Goal: Register for event/course

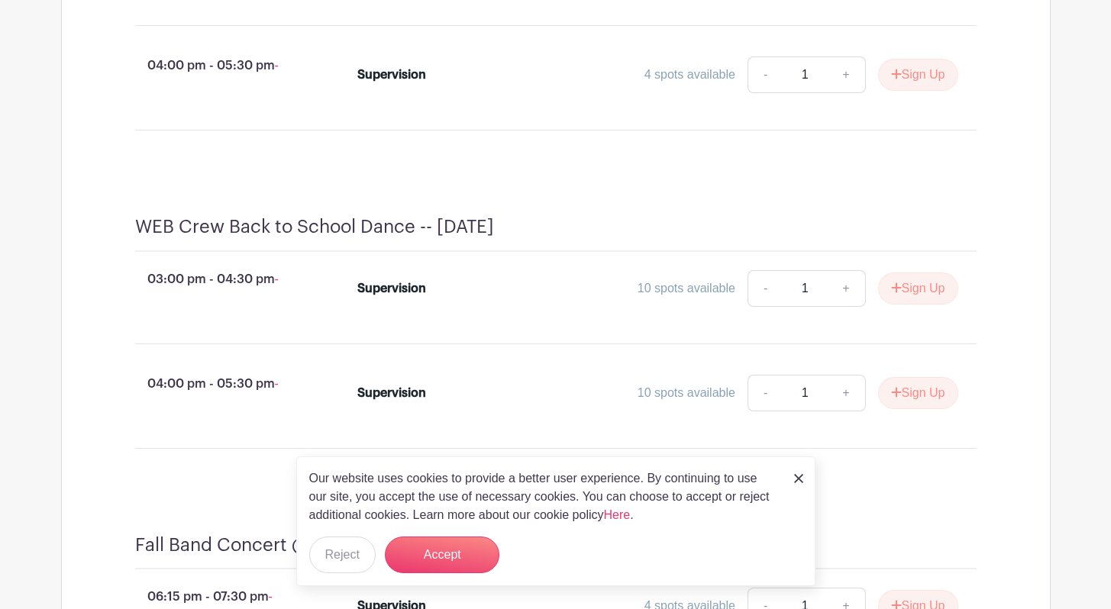
scroll to position [834, 0]
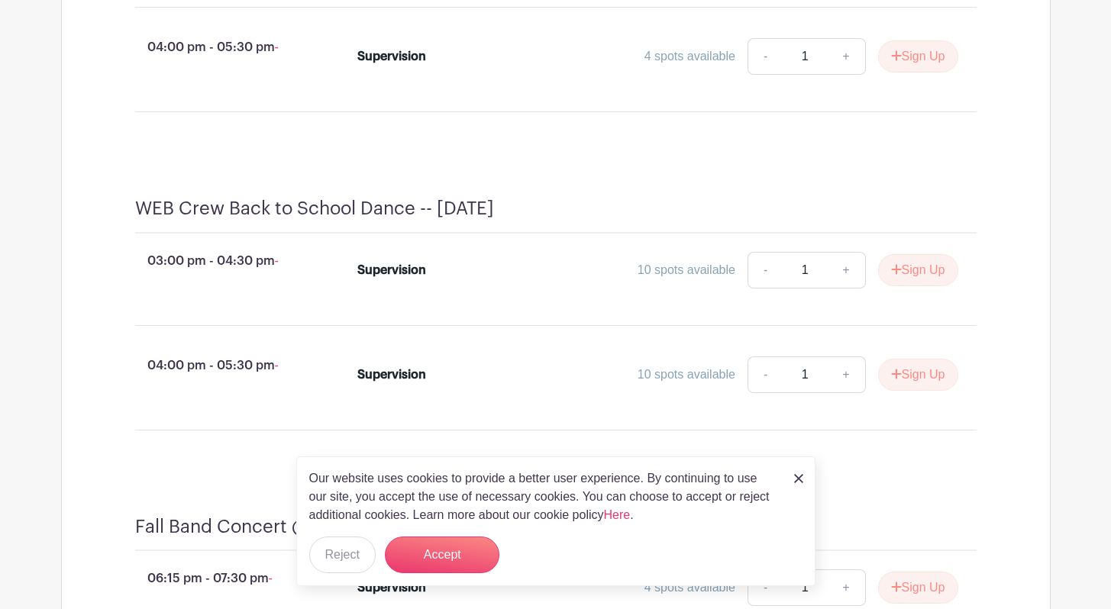
click at [793, 480] on div "Our website uses cookies to provide a better user experience. By continuing to …" at bounding box center [555, 522] width 519 height 130
click at [800, 479] on img at bounding box center [798, 478] width 9 height 9
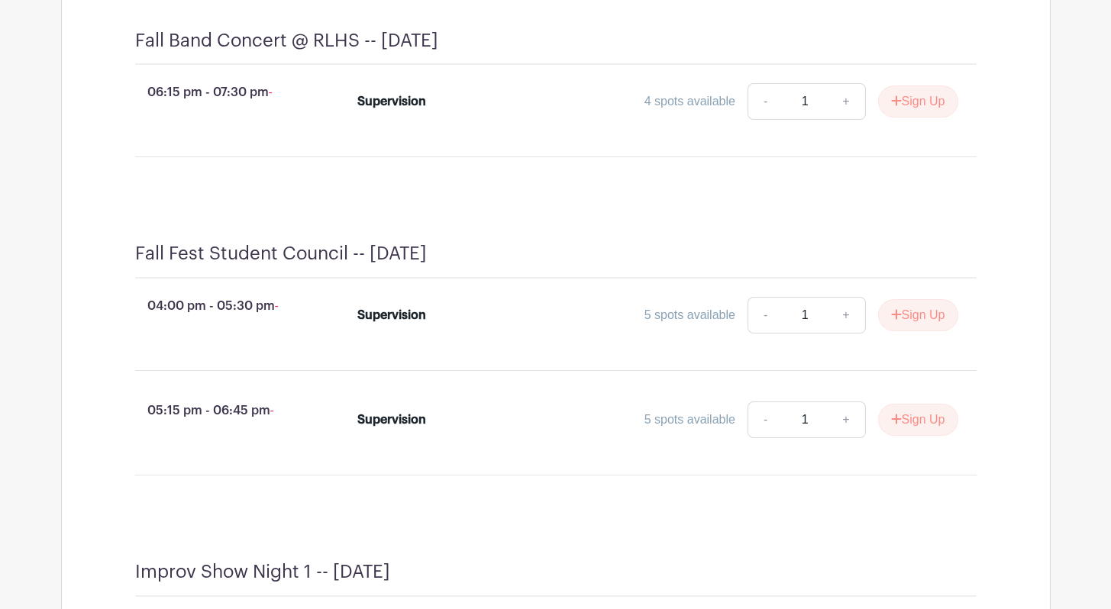
scroll to position [1321, 0]
click at [841, 332] on link "+" at bounding box center [846, 314] width 38 height 37
type input "2"
click at [919, 330] on button "Sign Up" at bounding box center [918, 315] width 80 height 32
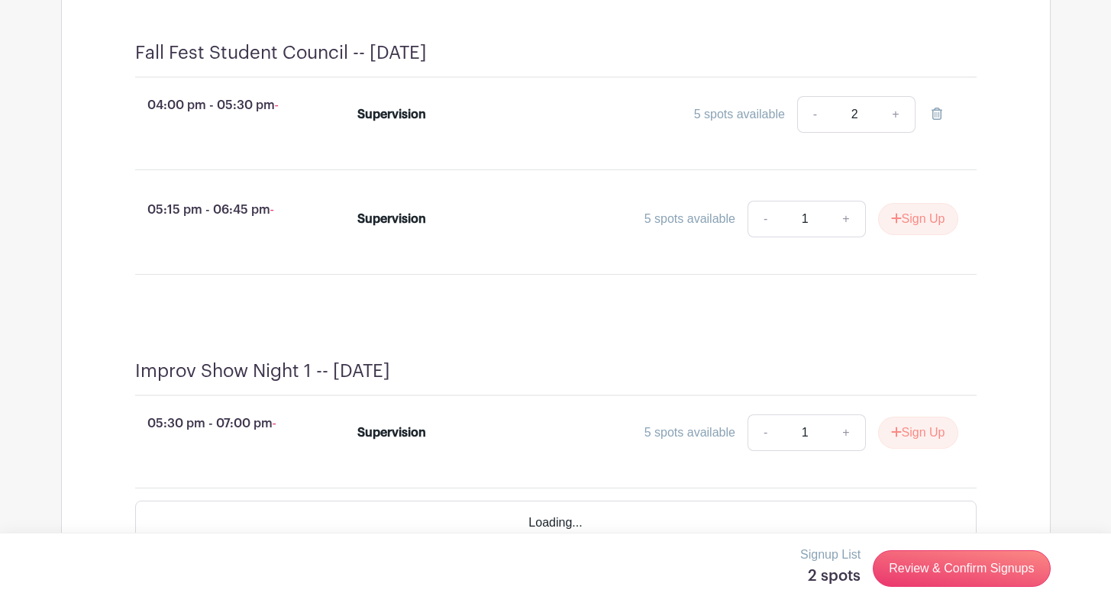
scroll to position [1598, 0]
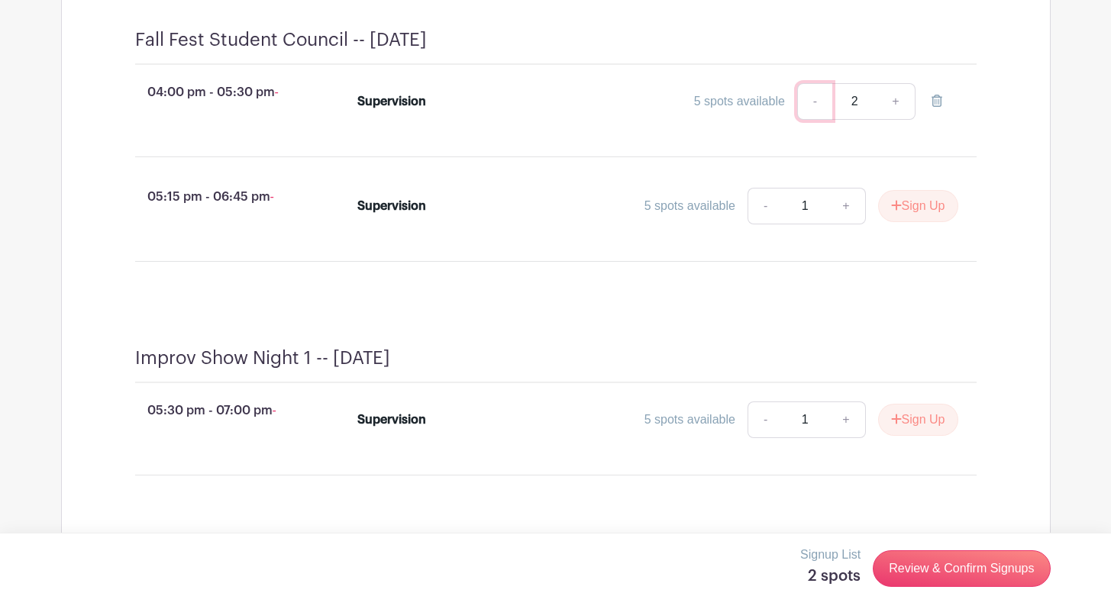
click at [812, 120] on link "-" at bounding box center [814, 101] width 35 height 37
type input "1"
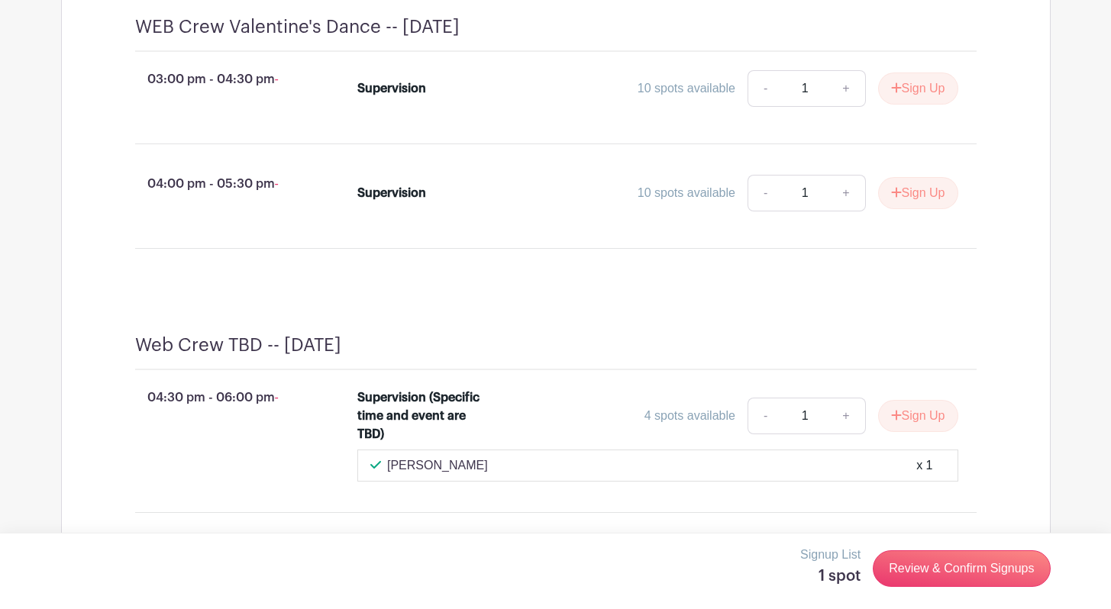
scroll to position [3333, 0]
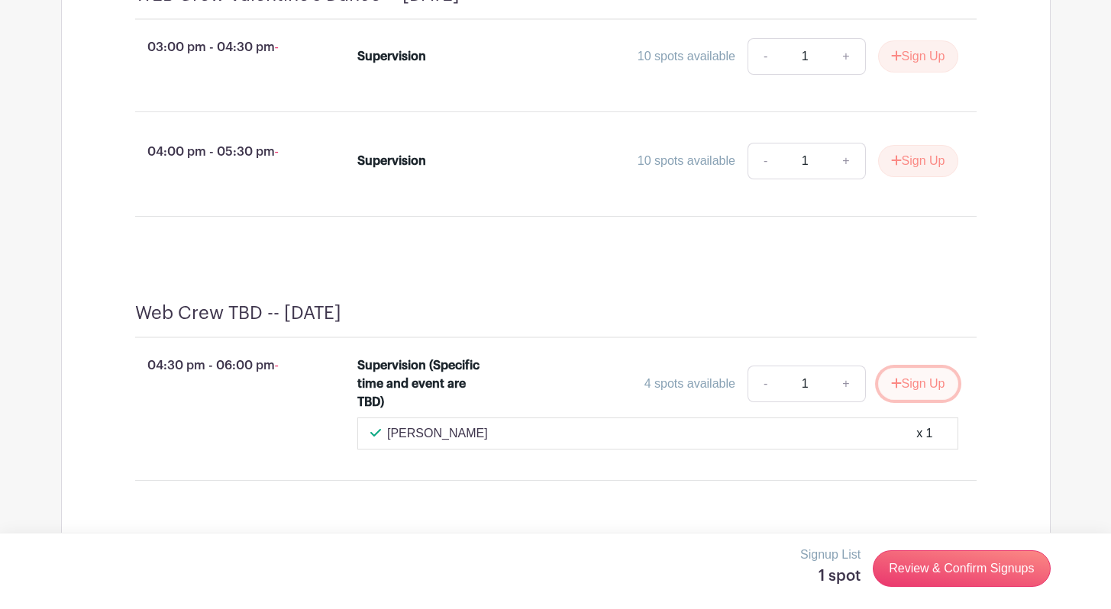
click at [909, 399] on button "Sign Up" at bounding box center [918, 384] width 80 height 32
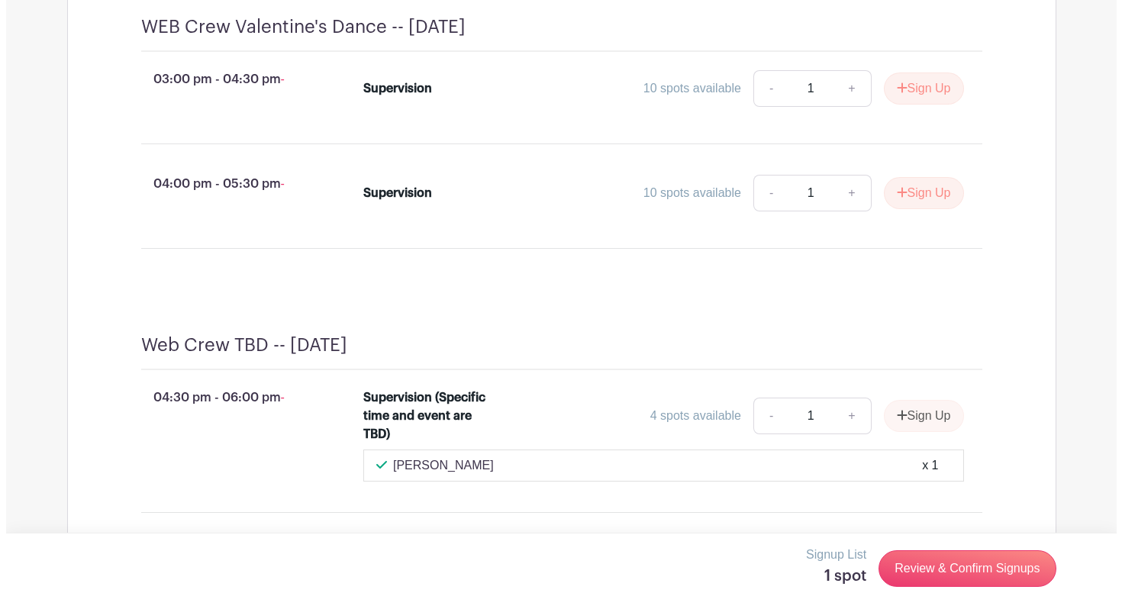
scroll to position [3365, 0]
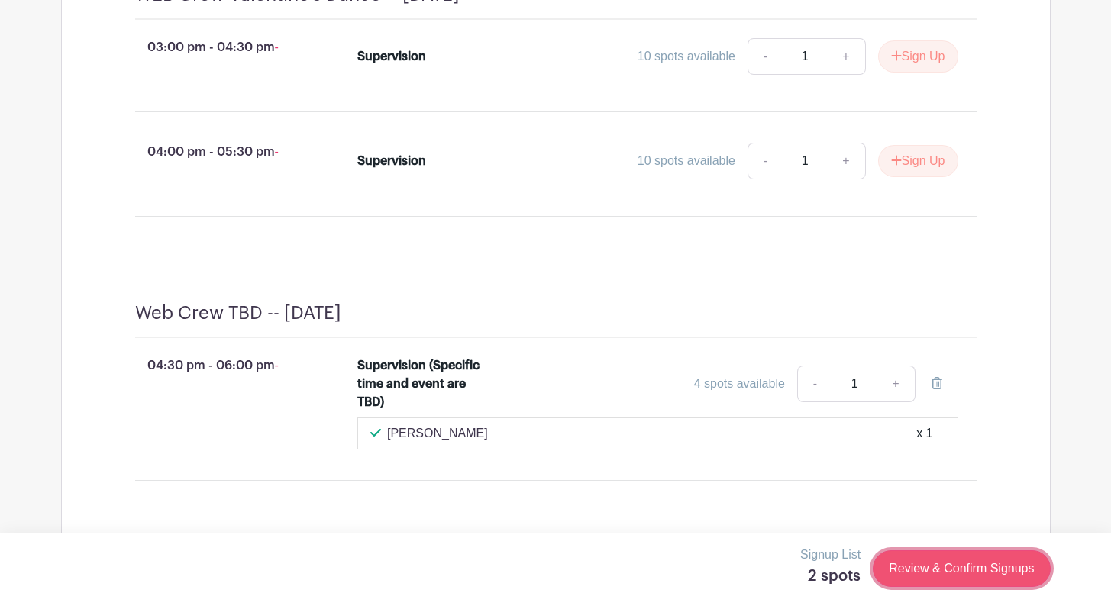
click at [977, 571] on link "Review & Confirm Signups" at bounding box center [961, 568] width 177 height 37
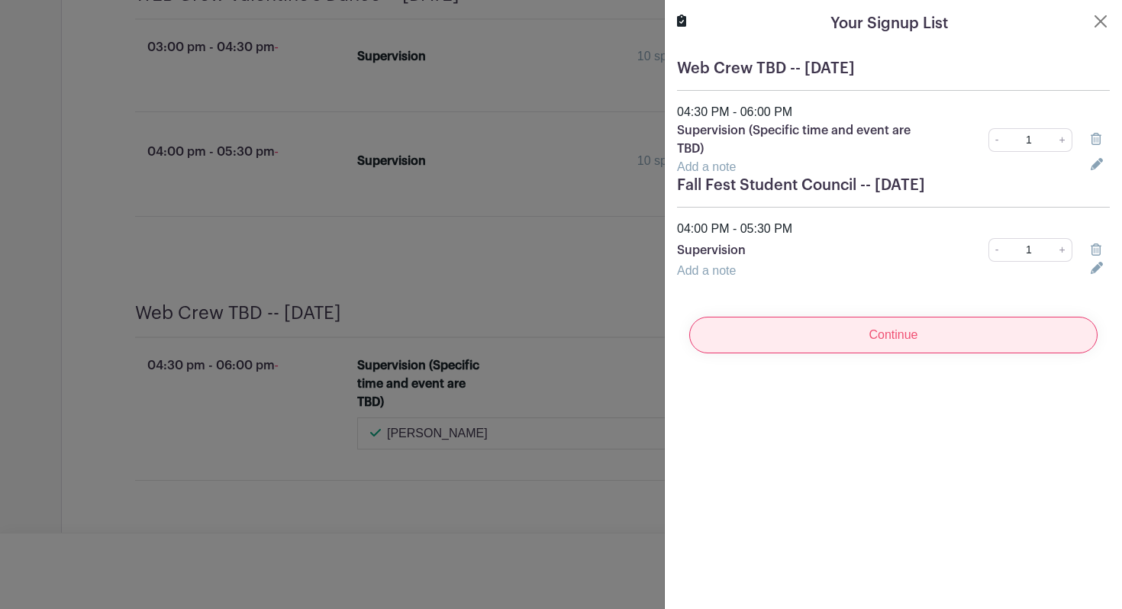
scroll to position [3585, 0]
click at [904, 337] on input "Continue" at bounding box center [893, 335] width 408 height 37
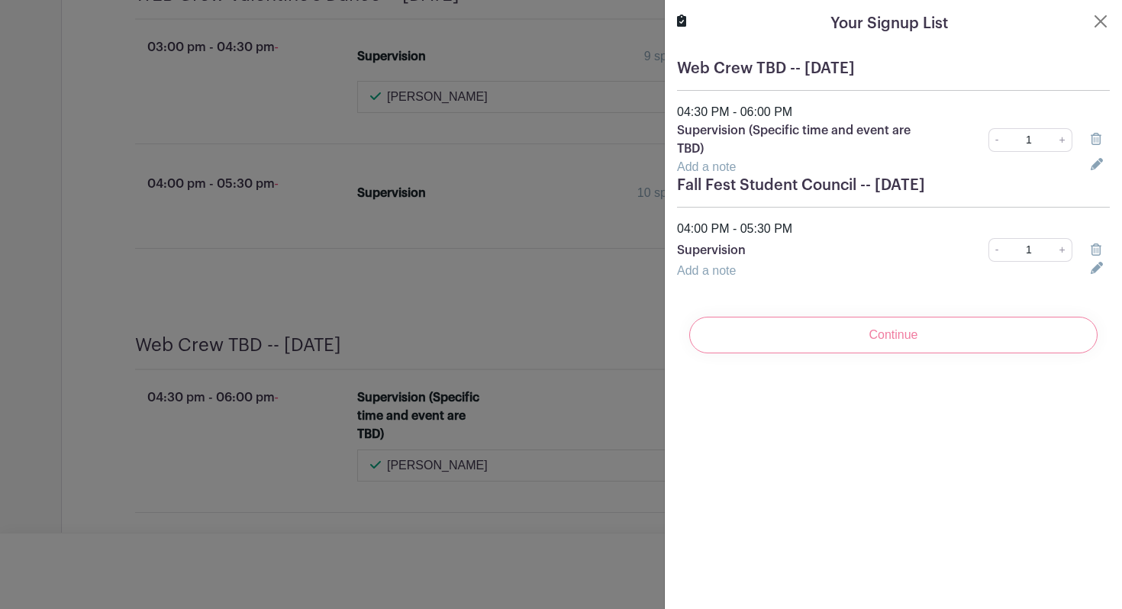
scroll to position [3676, 0]
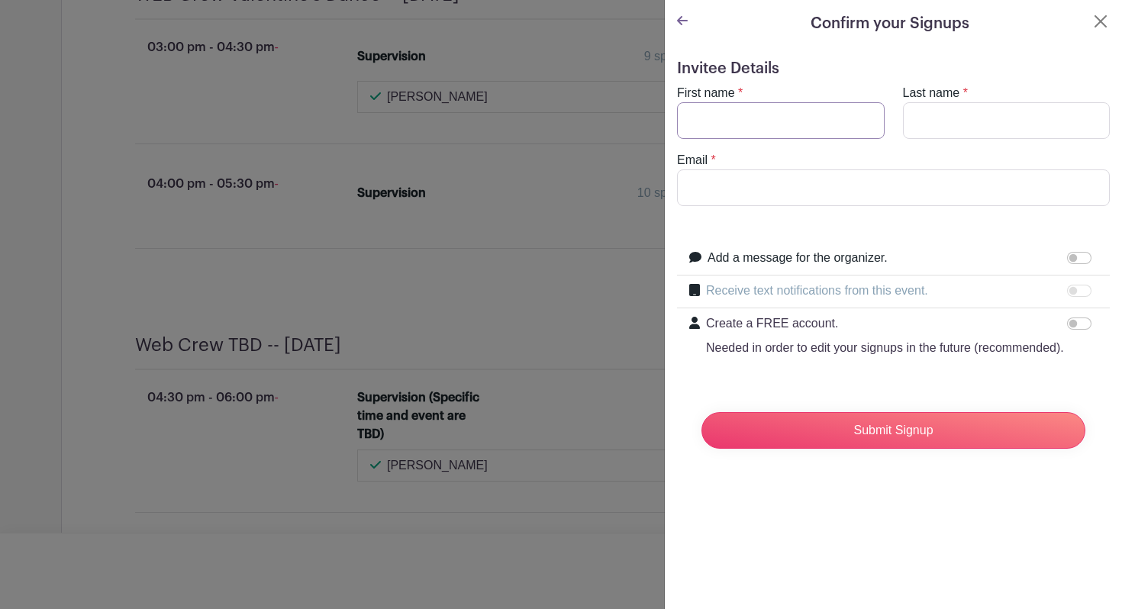
click at [777, 122] on input "First name" at bounding box center [781, 120] width 208 height 37
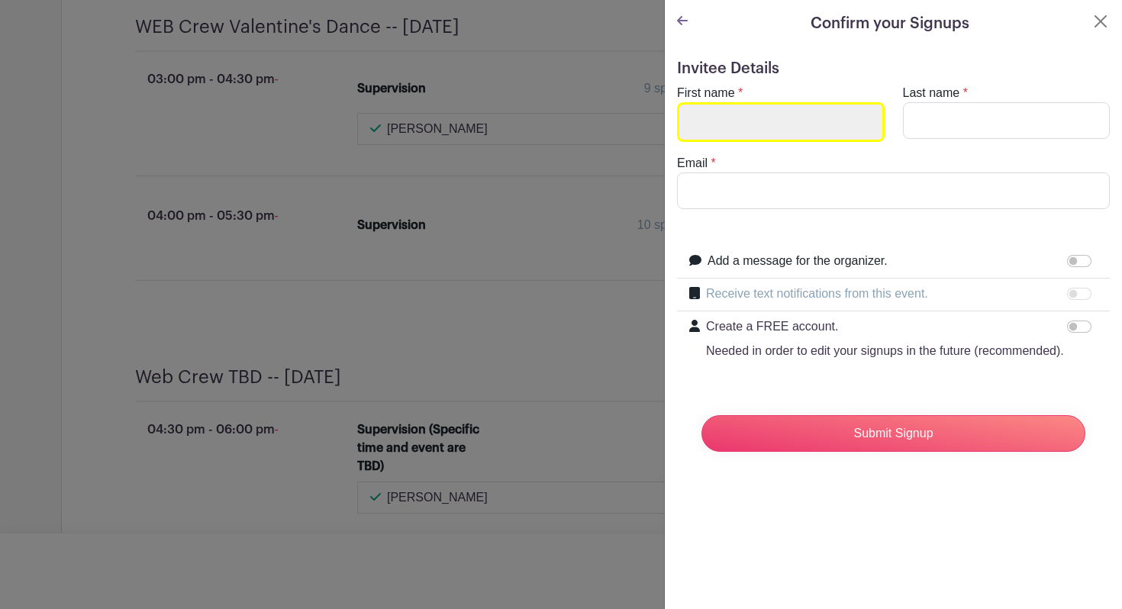
scroll to position [3708, 0]
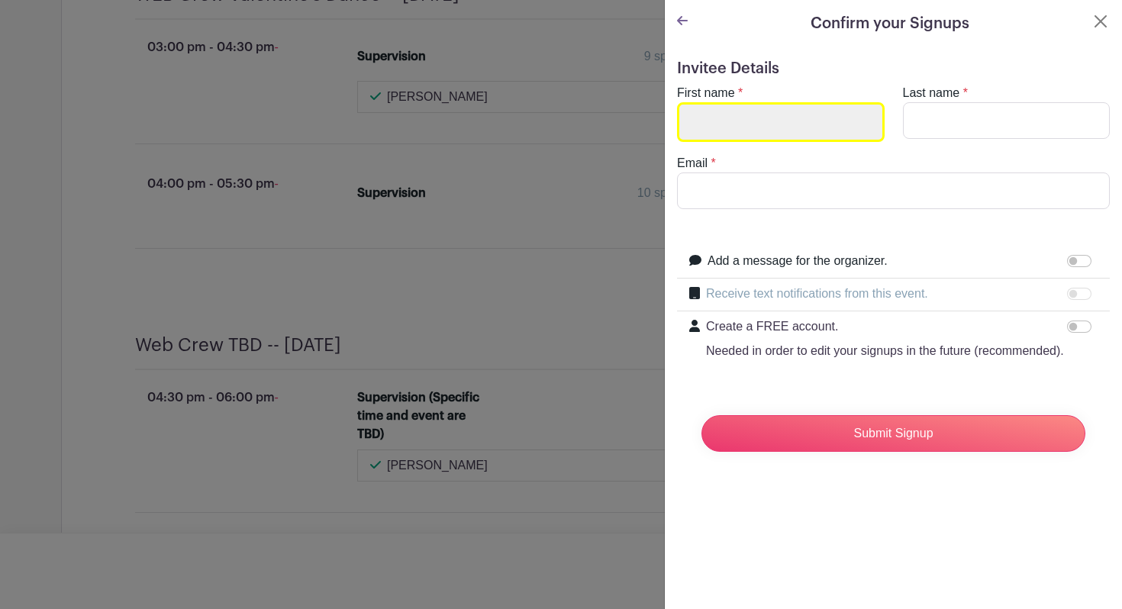
click at [777, 122] on input "First name" at bounding box center [781, 122] width 208 height 40
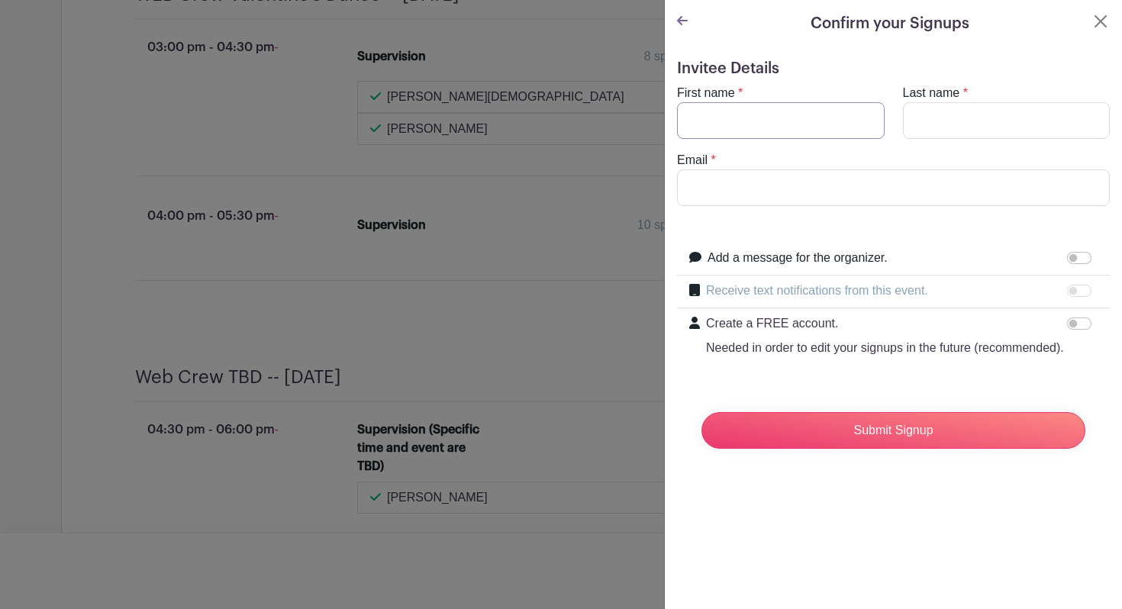
type input "[PERSON_NAME]"
type input "[EMAIL_ADDRESS][DOMAIN_NAME]"
click at [711, 119] on input "[PERSON_NAME]" at bounding box center [781, 120] width 208 height 37
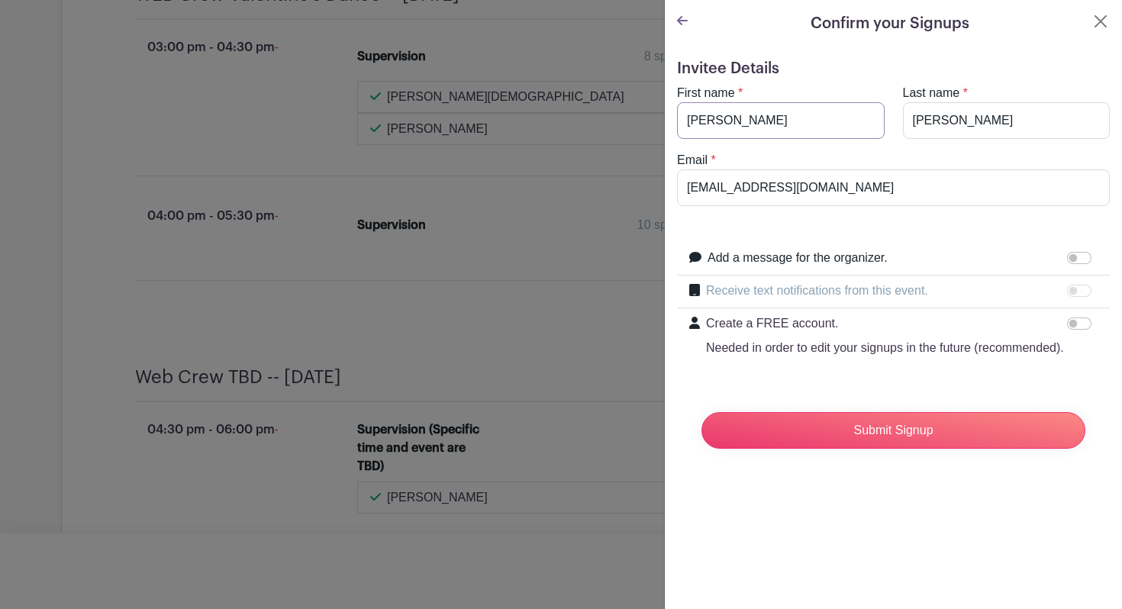
type input "[PERSON_NAME]"
click at [949, 554] on div "Confirm your Signups Invitee Details First name * [PERSON_NAME] Last name * [PE…" at bounding box center [893, 304] width 458 height 609
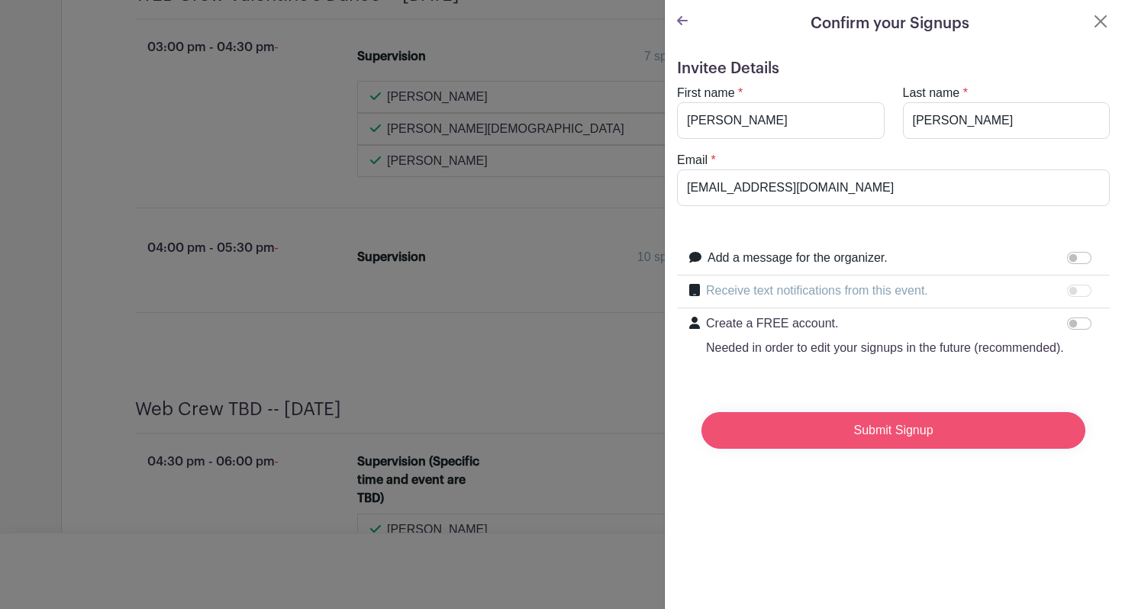
click at [897, 449] on input "Submit Signup" at bounding box center [894, 430] width 384 height 37
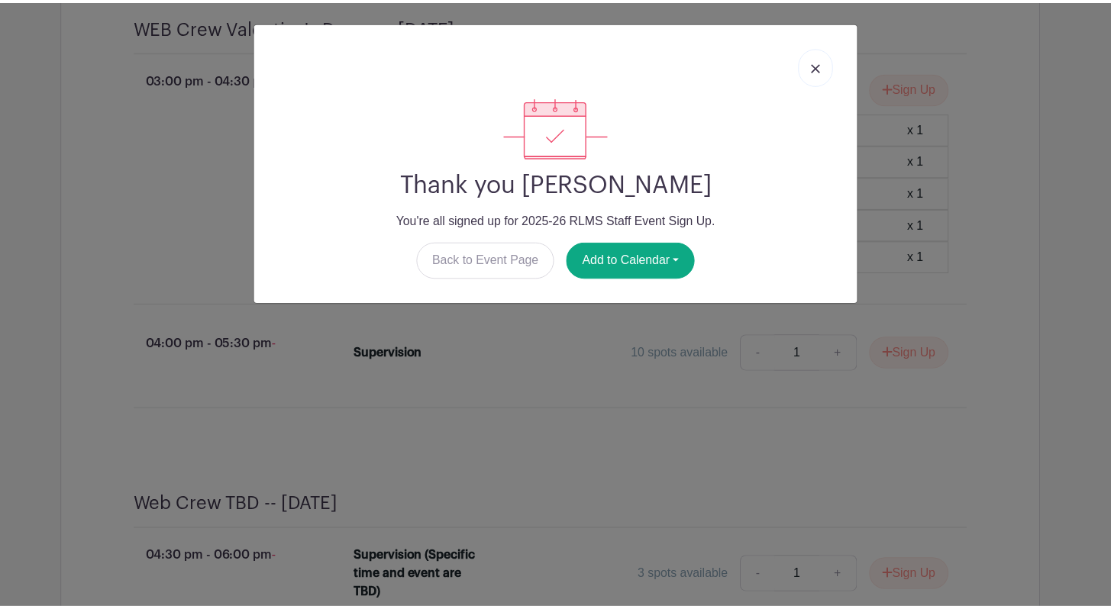
scroll to position [3800, 0]
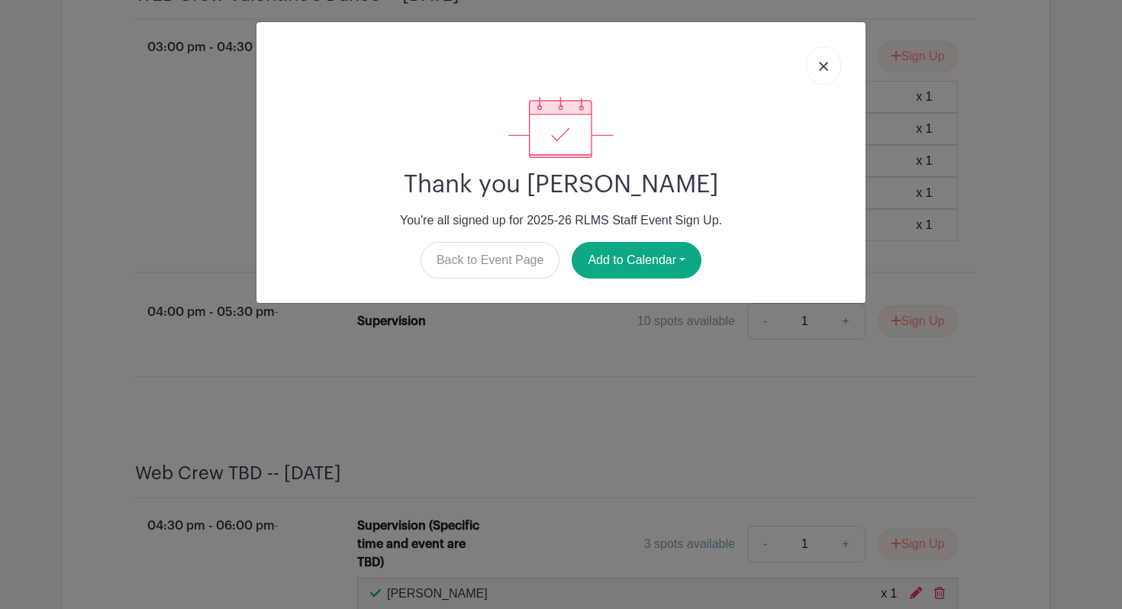
click at [827, 66] on img at bounding box center [823, 66] width 9 height 9
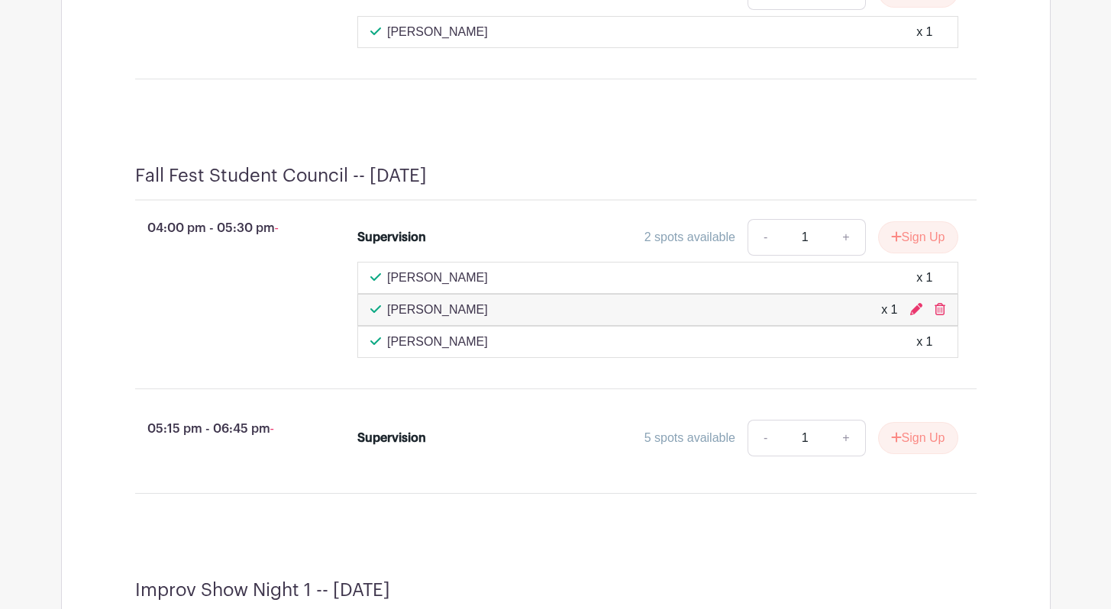
scroll to position [2186, 0]
